Goal: Entertainment & Leisure: Consume media (video, audio)

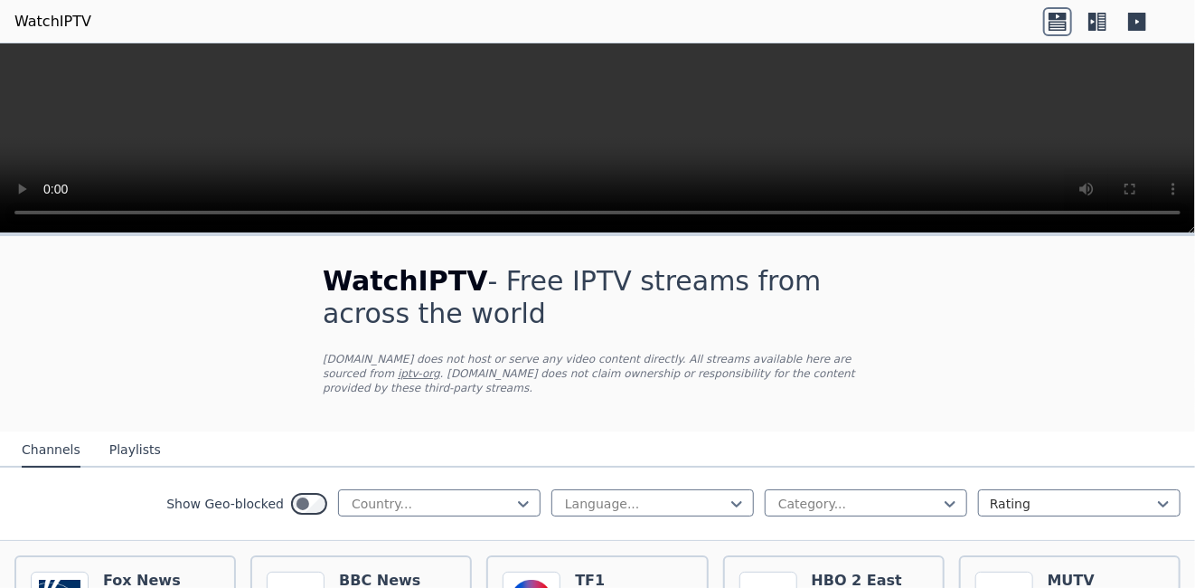
scroll to position [542, 0]
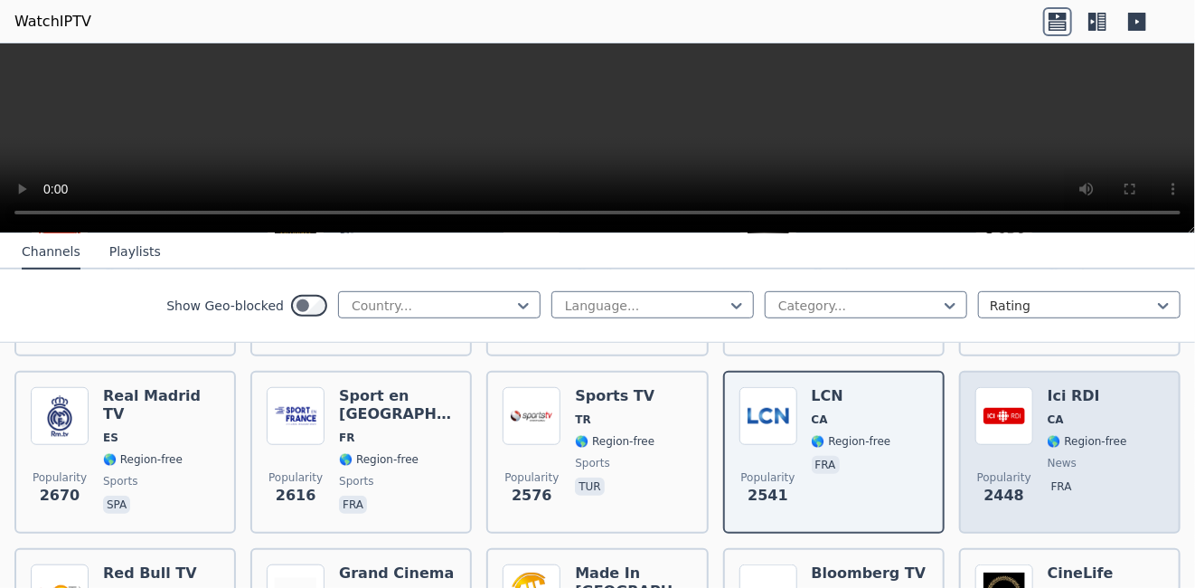
click at [1106, 457] on div "Ici RDI CA 🌎 Region-free news fra" at bounding box center [1088, 452] width 80 height 130
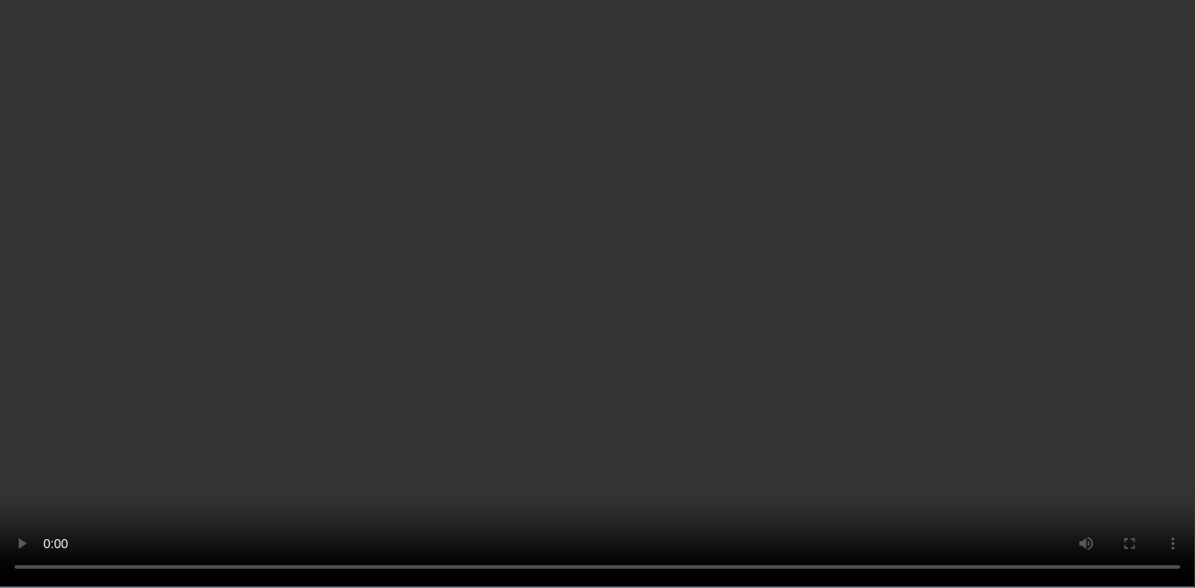
scroll to position [362, 0]
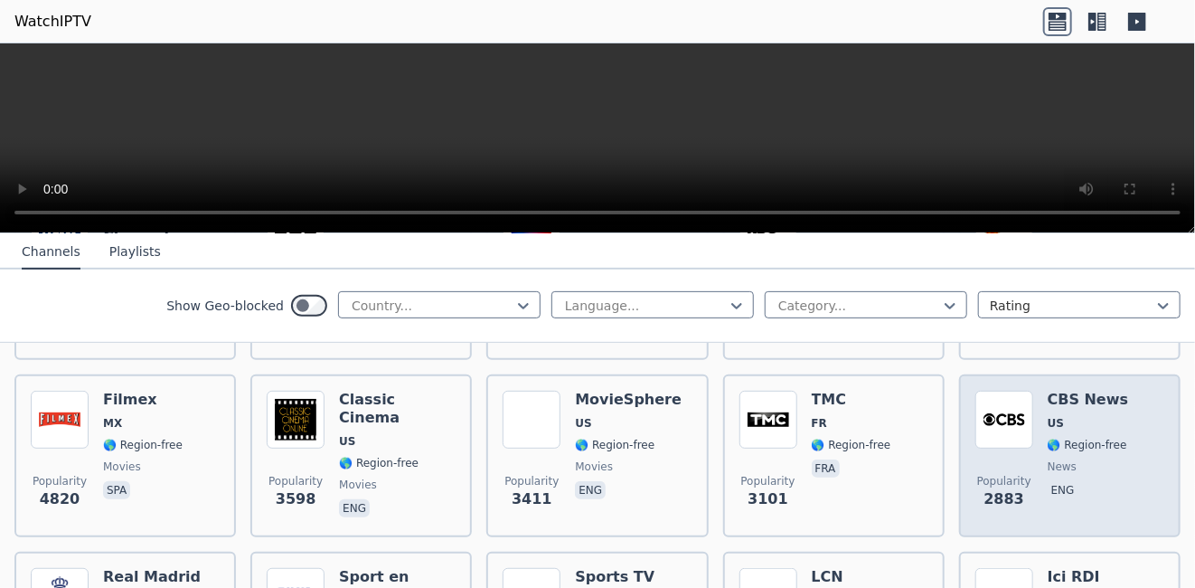
click at [1108, 435] on div "Popularity 2883 CBS News US 🌎 Region-free news eng" at bounding box center [1070, 456] width 189 height 130
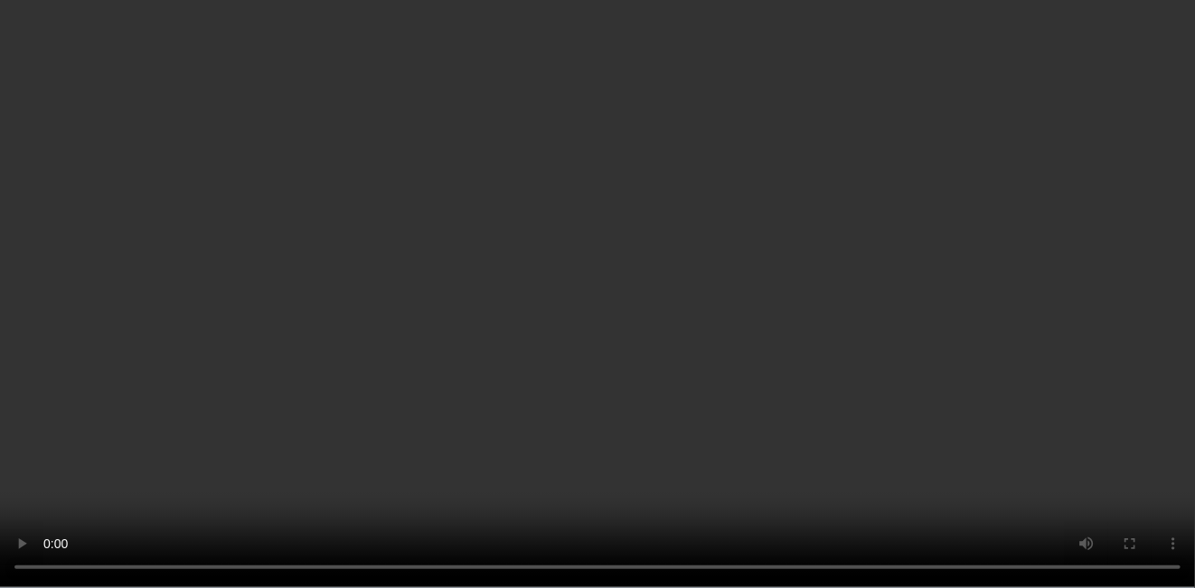
scroll to position [181, 0]
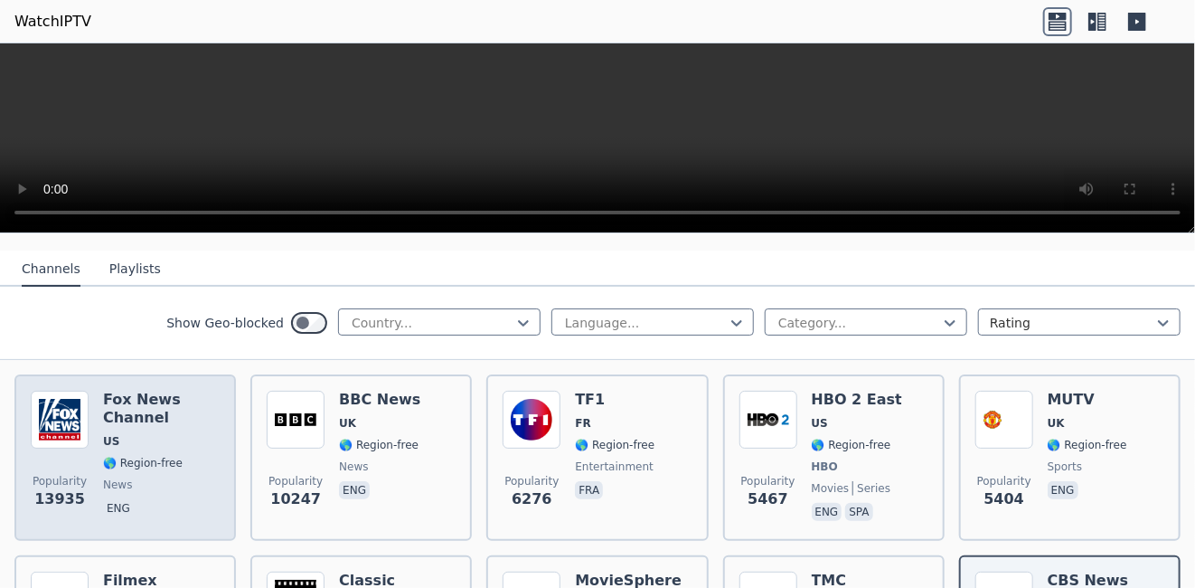
click at [206, 477] on span "news" at bounding box center [161, 484] width 117 height 14
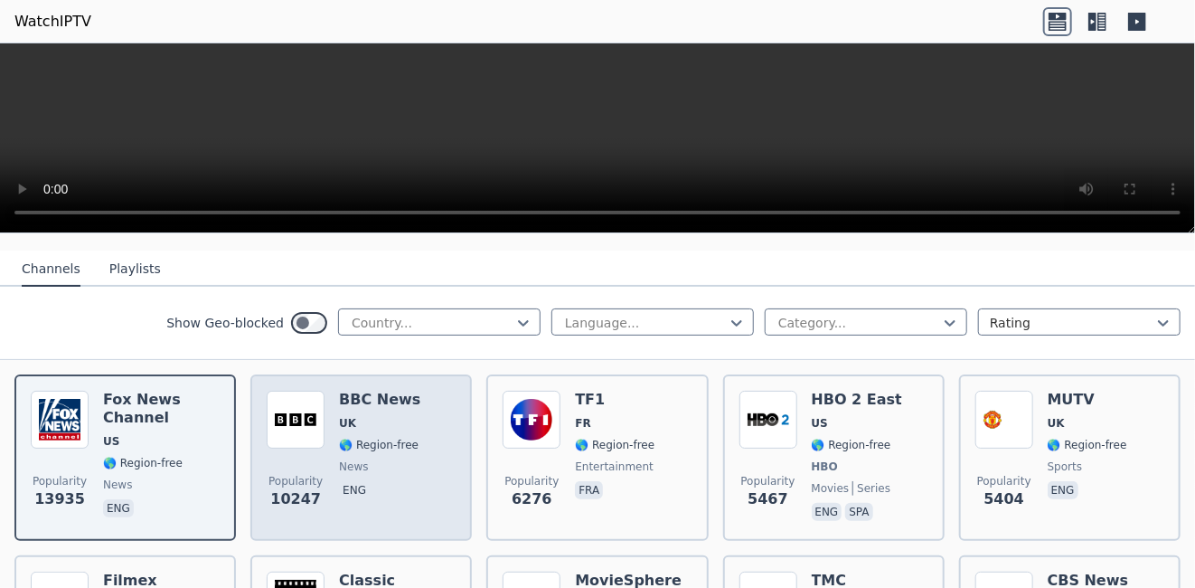
click at [412, 457] on div "Popularity 10247 BBC News UK 🌎 Region-free news eng" at bounding box center [361, 458] width 189 height 134
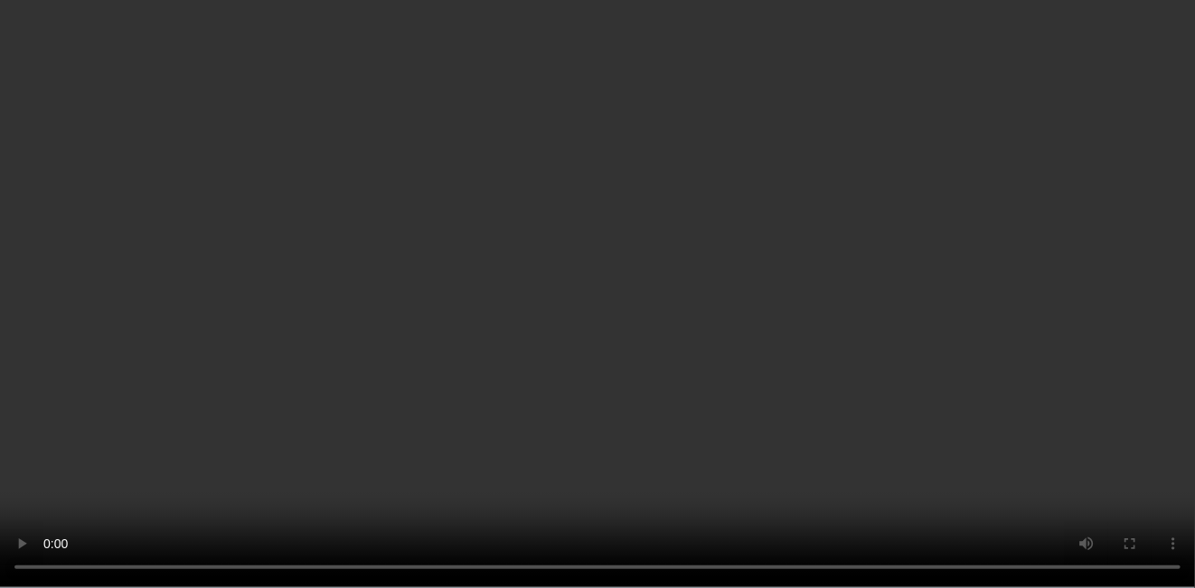
scroll to position [452, 0]
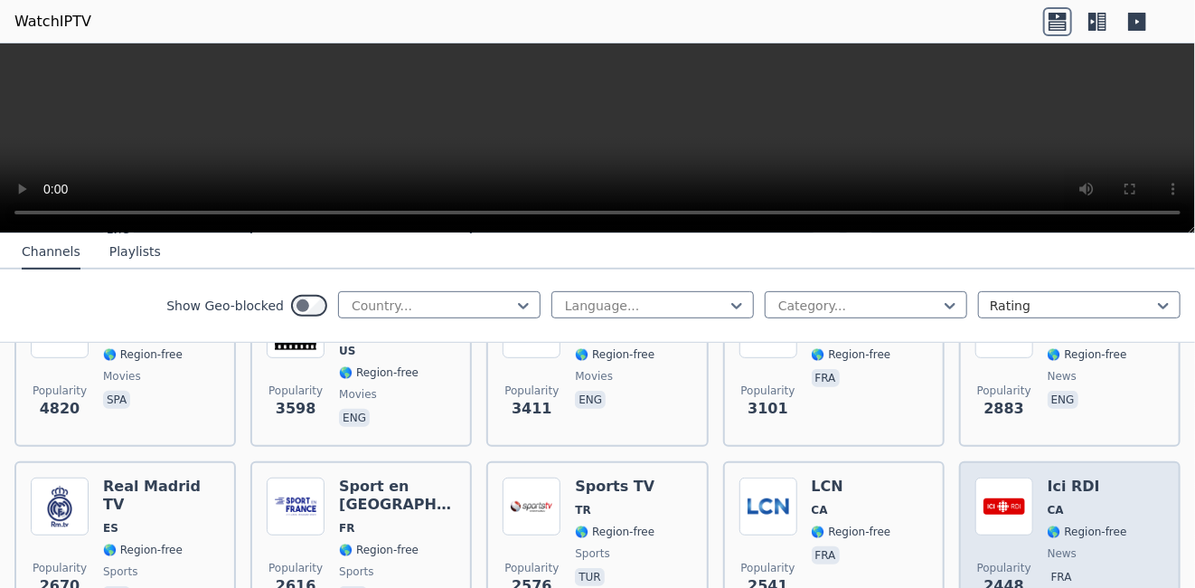
click at [1106, 546] on span "news" at bounding box center [1088, 553] width 80 height 14
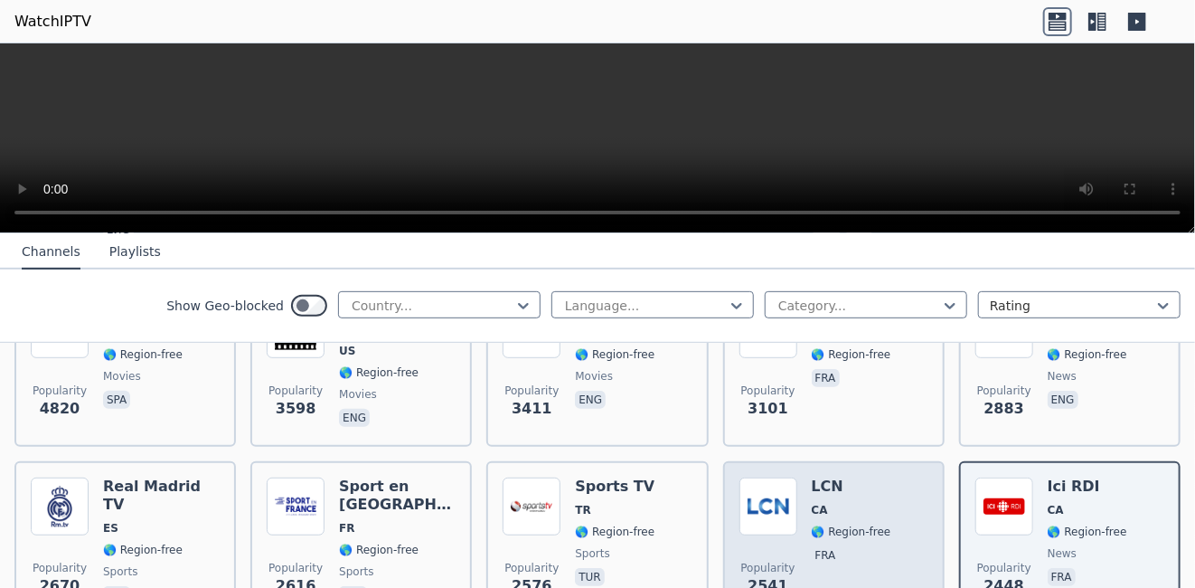
click at [894, 504] on div "Popularity 2541 LCN CA 🌎 Region-free fra" at bounding box center [834, 542] width 189 height 130
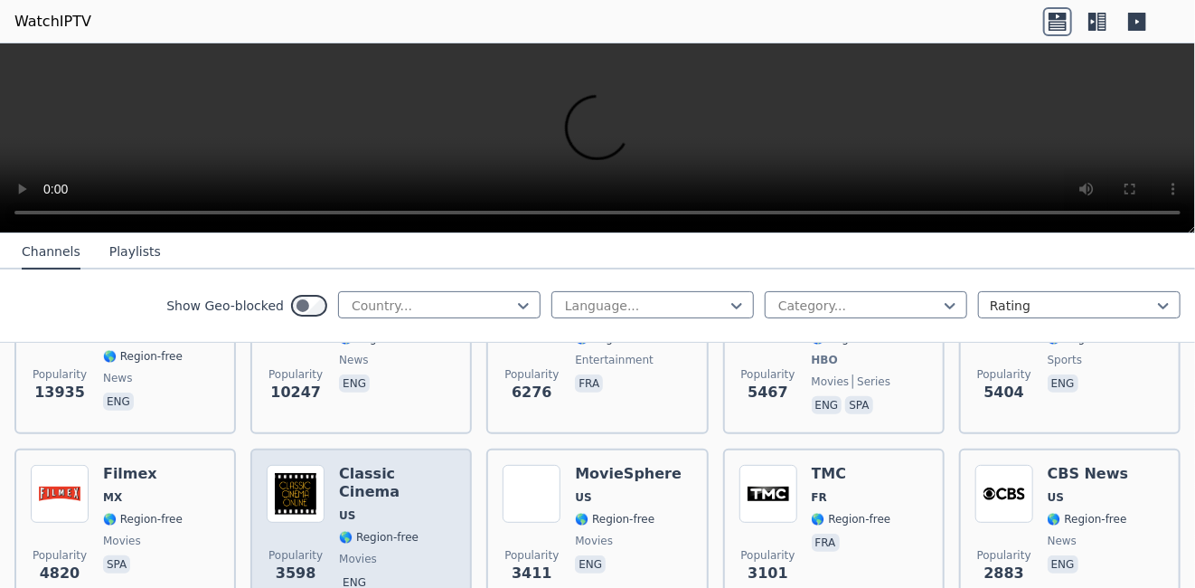
scroll to position [271, 0]
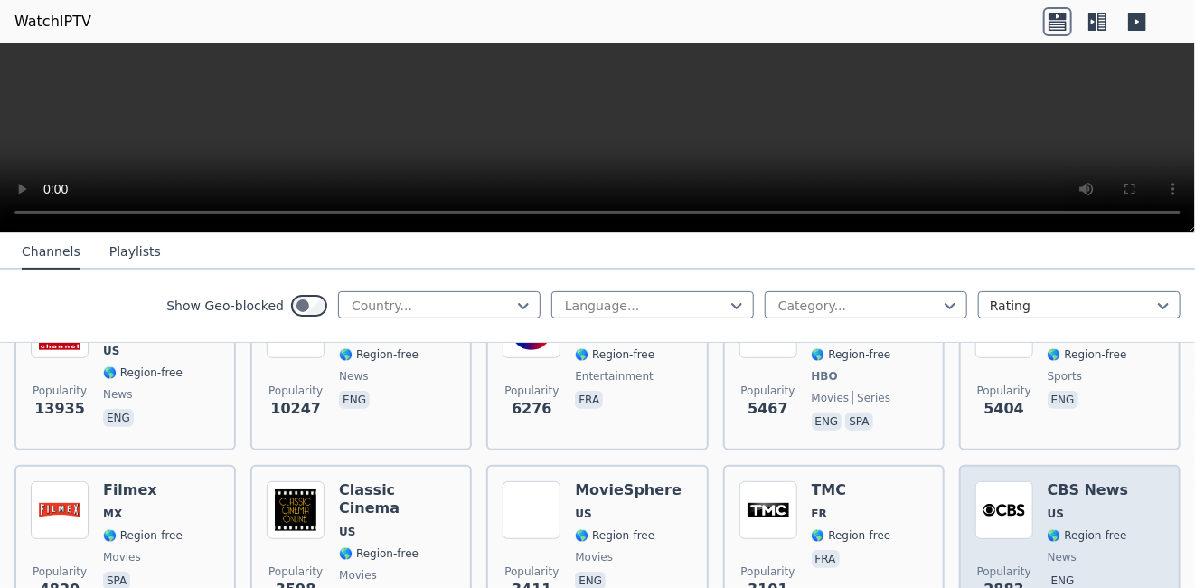
click at [1072, 505] on div "CBS News US 🌎 Region-free news eng" at bounding box center [1088, 546] width 81 height 130
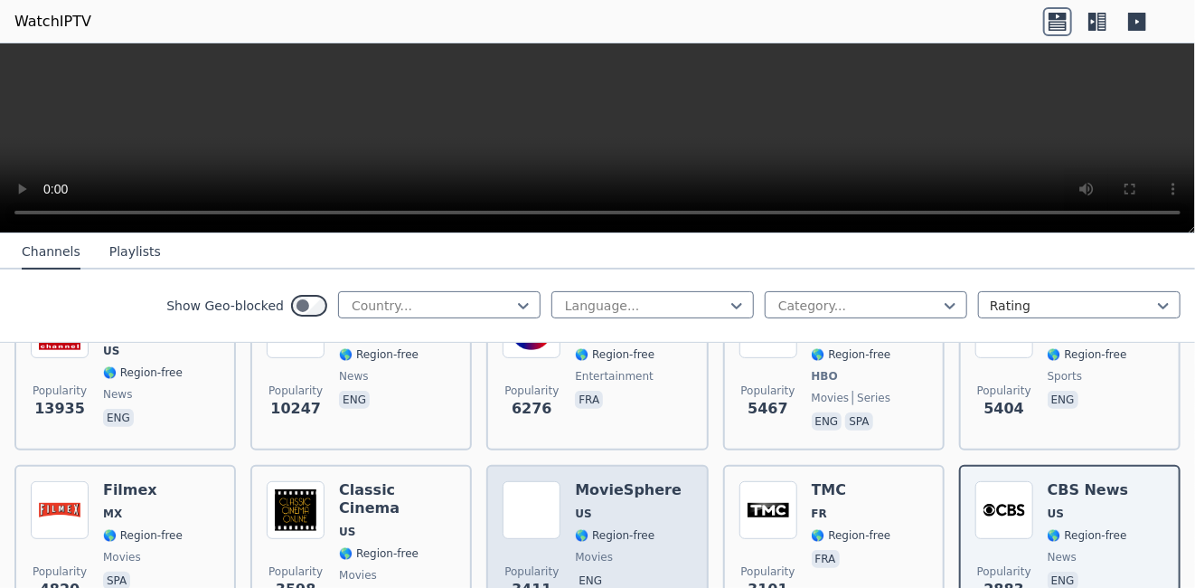
click at [629, 550] on span "movies" at bounding box center [628, 557] width 107 height 14
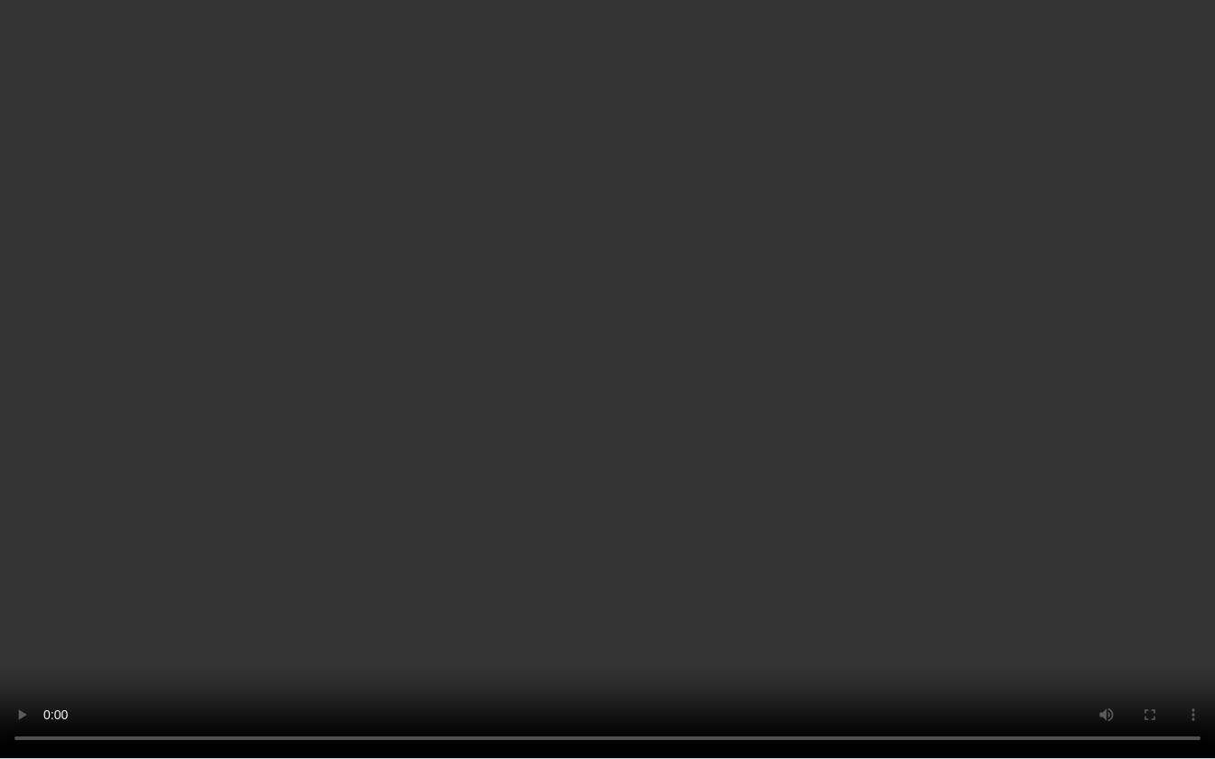
click at [824, 587] on video at bounding box center [607, 379] width 1215 height 759
click at [776, 469] on video at bounding box center [607, 379] width 1215 height 759
click at [684, 282] on video at bounding box center [607, 379] width 1215 height 759
click at [481, 517] on video at bounding box center [607, 379] width 1215 height 759
click at [770, 401] on video at bounding box center [607, 379] width 1215 height 759
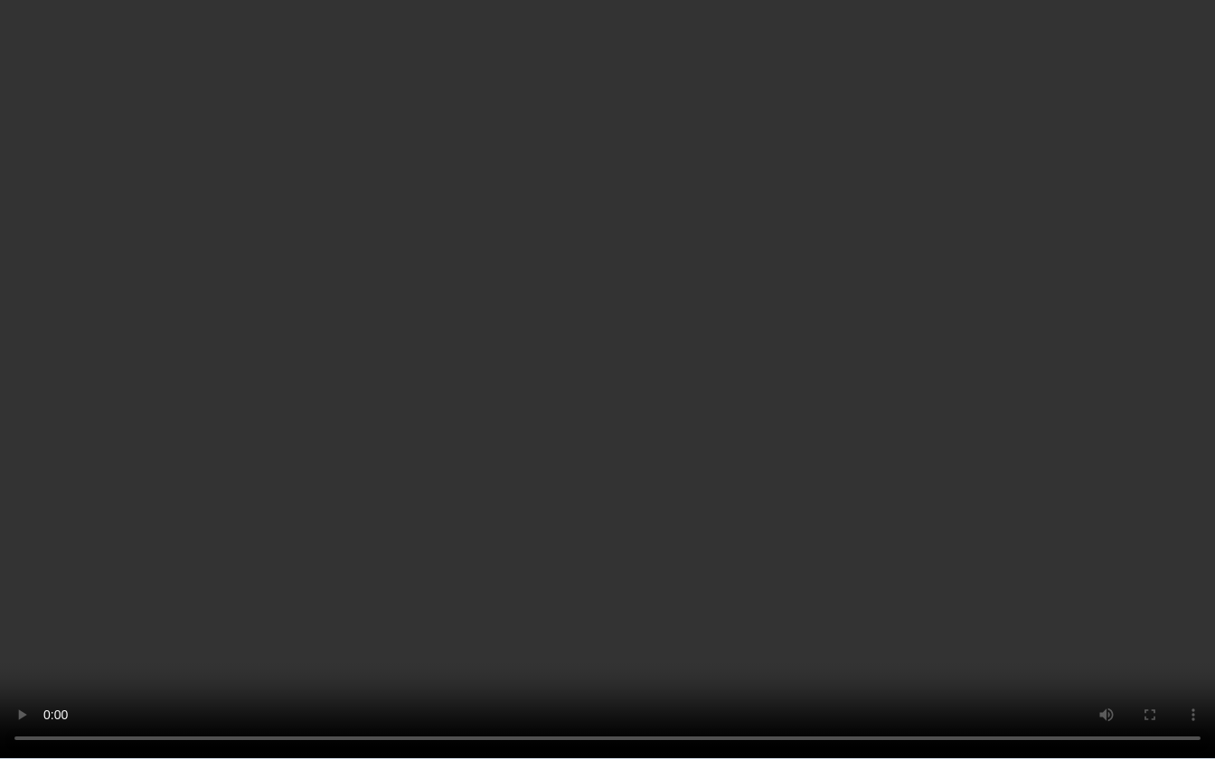
click at [769, 400] on video at bounding box center [607, 379] width 1215 height 759
drag, startPoint x: 769, startPoint y: 400, endPoint x: 759, endPoint y: 279, distance: 120.6
click at [769, 400] on video at bounding box center [607, 379] width 1215 height 759
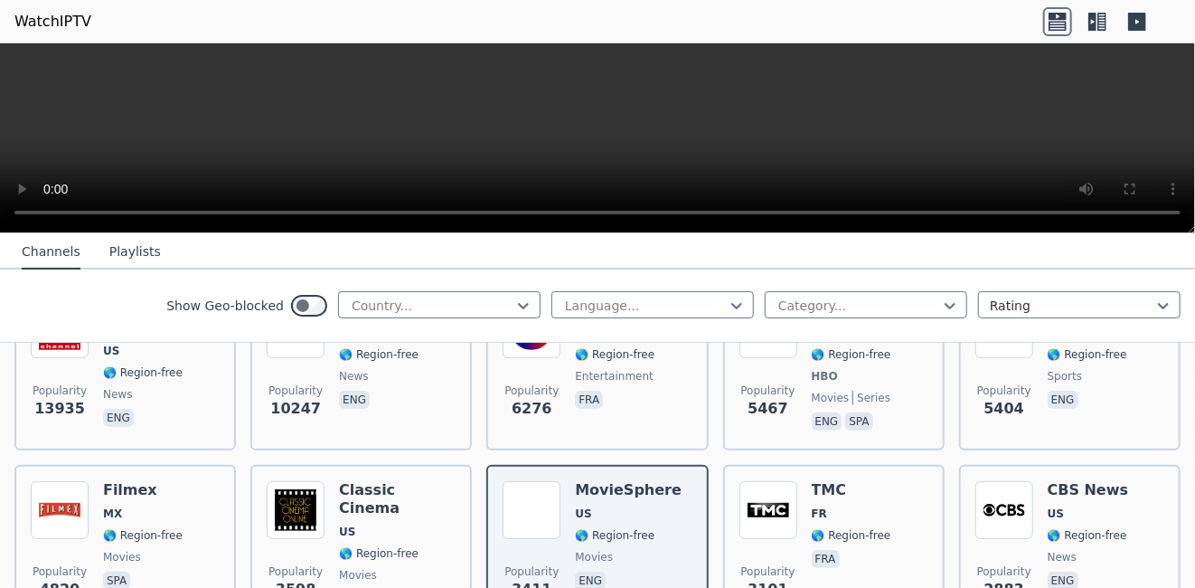
click at [542, 122] on video at bounding box center [597, 138] width 1195 height 190
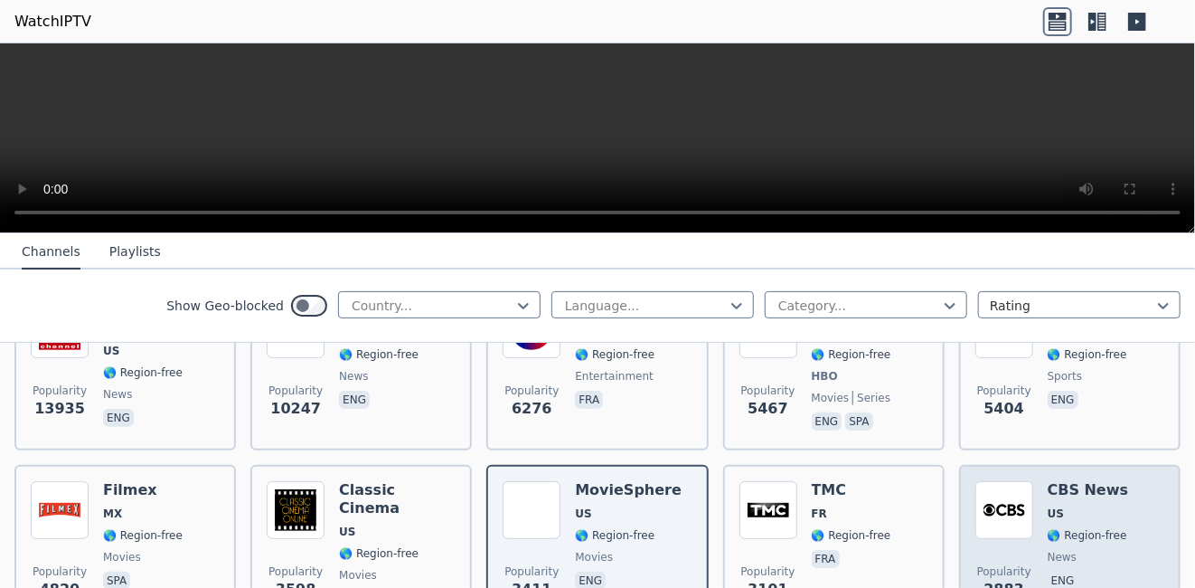
click at [1124, 509] on div "Popularity 2883 CBS News US 🌎 Region-free news eng" at bounding box center [1070, 546] width 189 height 130
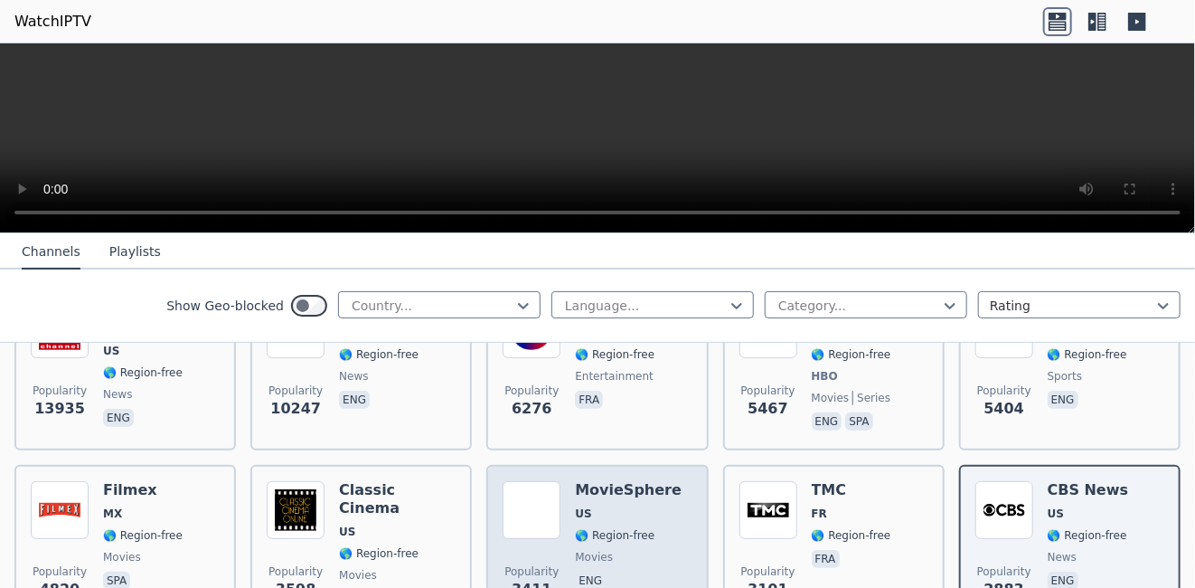
click at [555, 514] on div "Popularity 3411 MovieSphere US 🌎 Region-free movies eng" at bounding box center [597, 546] width 189 height 130
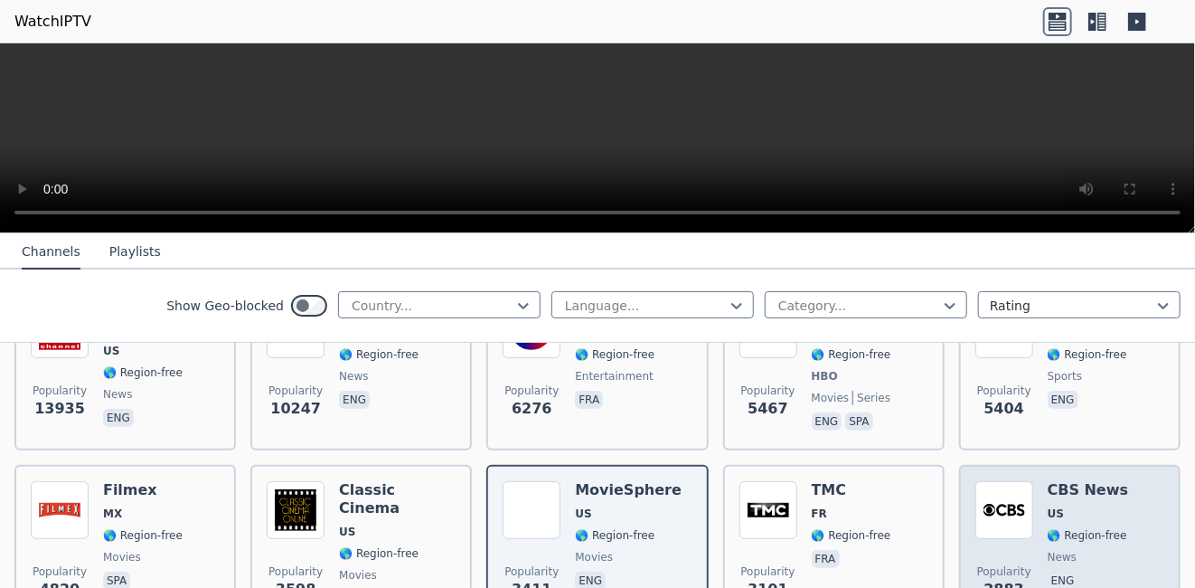
click at [1048, 528] on span "🌎 Region-free" at bounding box center [1088, 535] width 80 height 14
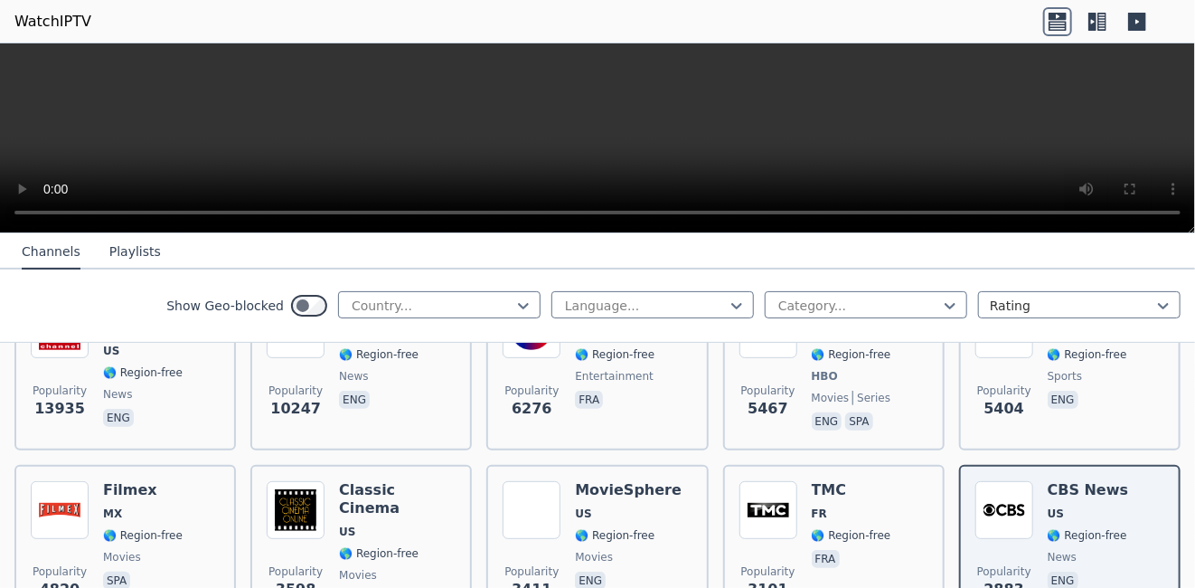
click at [634, 103] on video at bounding box center [597, 138] width 1195 height 190
